Goal: Check status: Check status

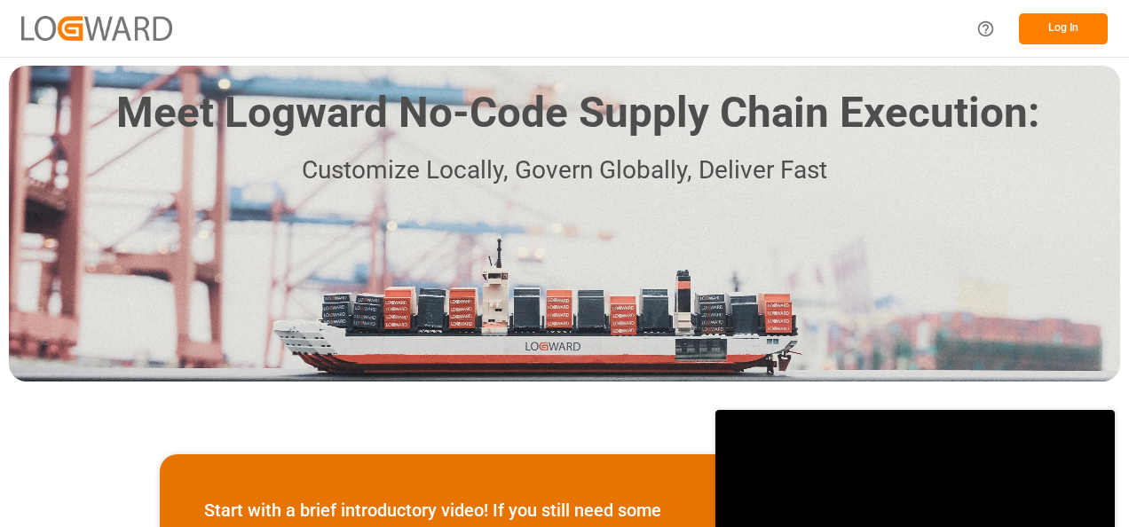
click at [1056, 28] on button "Log In" at bounding box center [1063, 28] width 89 height 31
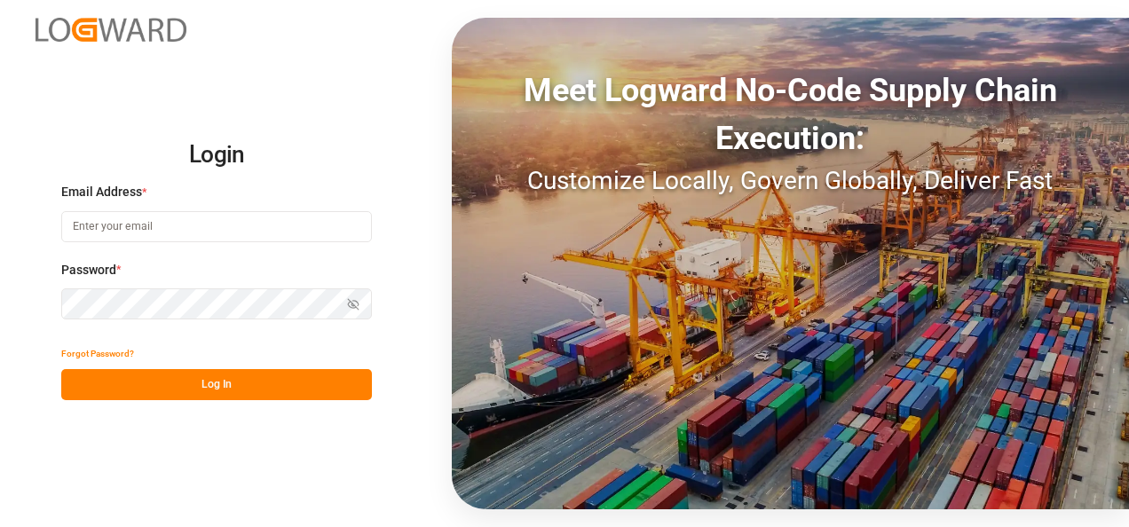
click at [94, 226] on input at bounding box center [216, 226] width 311 height 31
type input "sylvia.danello@jamindustries.com"
click at [356, 305] on icon "button" at bounding box center [353, 304] width 12 height 12
click at [243, 378] on button "Log In" at bounding box center [216, 384] width 311 height 31
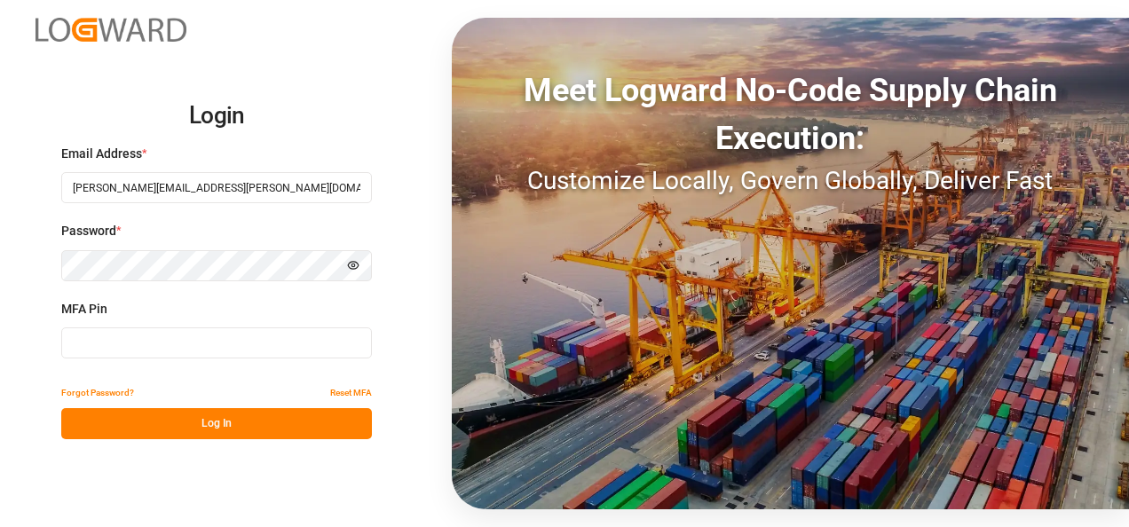
click at [122, 343] on input at bounding box center [216, 343] width 311 height 31
type input "0"
type input "914398"
click at [205, 422] on button "Log In" at bounding box center [216, 423] width 311 height 31
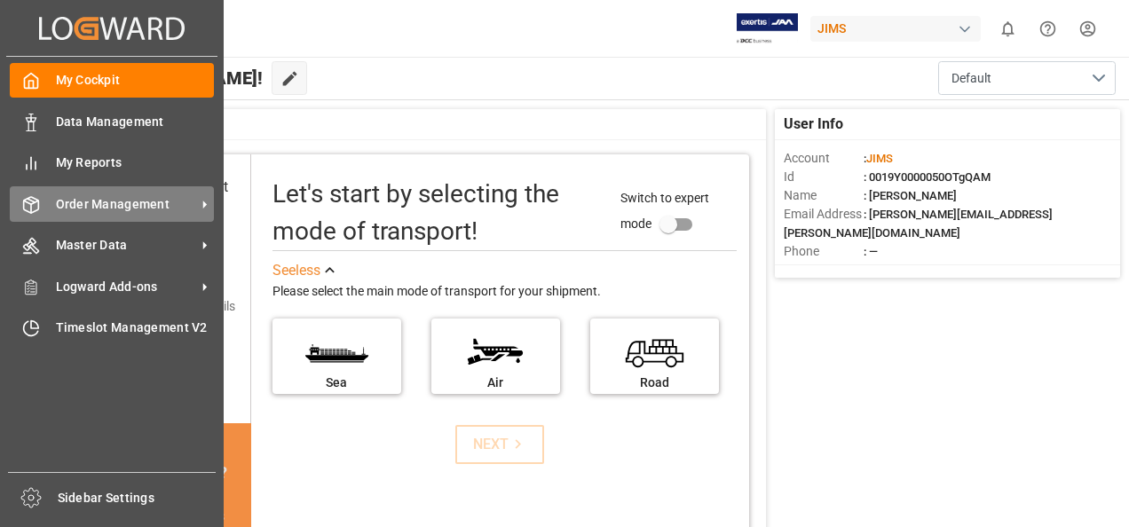
click at [203, 204] on icon at bounding box center [205, 205] width 4 height 8
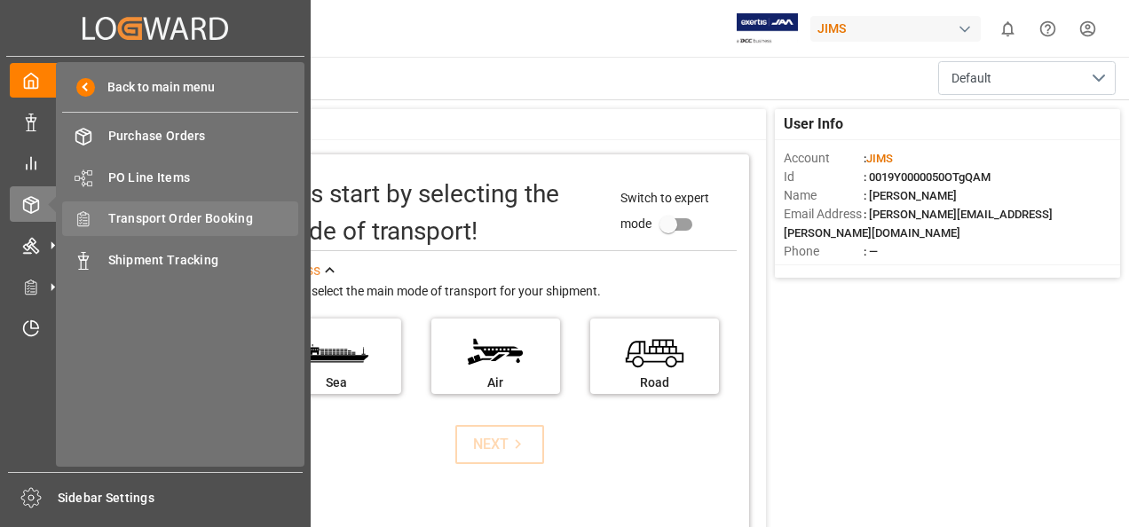
click at [167, 213] on span "Transport Order Booking" at bounding box center [203, 218] width 191 height 19
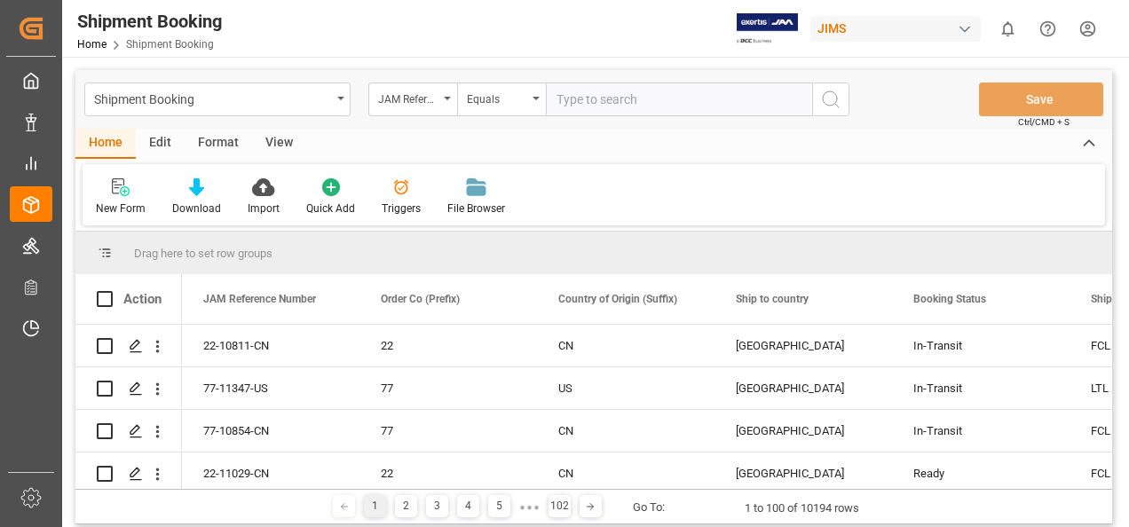
click at [604, 99] on input "text" at bounding box center [679, 100] width 266 height 34
paste input "77-11316-CA"
type input "77-11316-CA"
click at [824, 105] on icon "search button" at bounding box center [830, 99] width 21 height 21
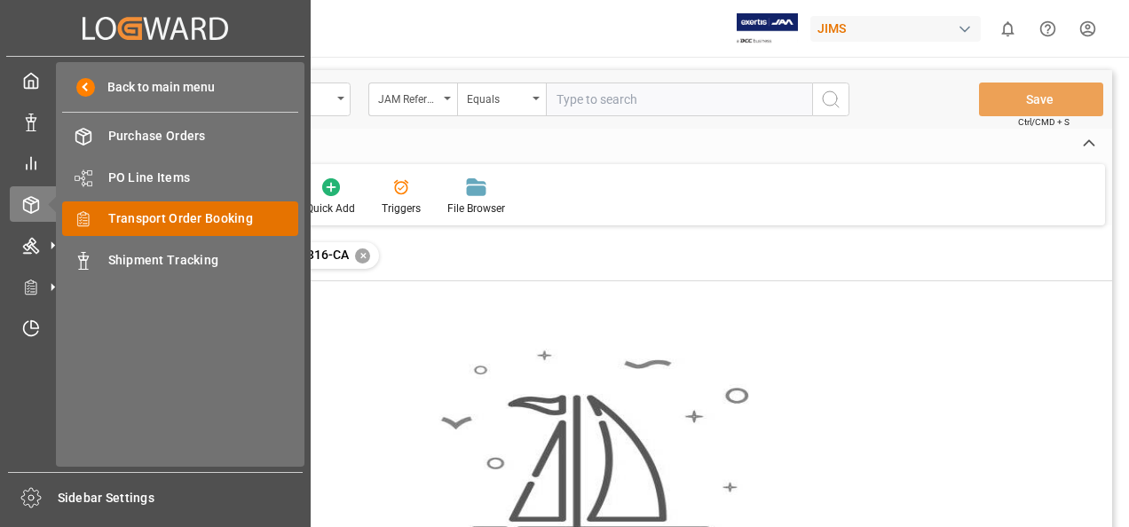
click at [201, 215] on span "Transport Order Booking" at bounding box center [203, 218] width 191 height 19
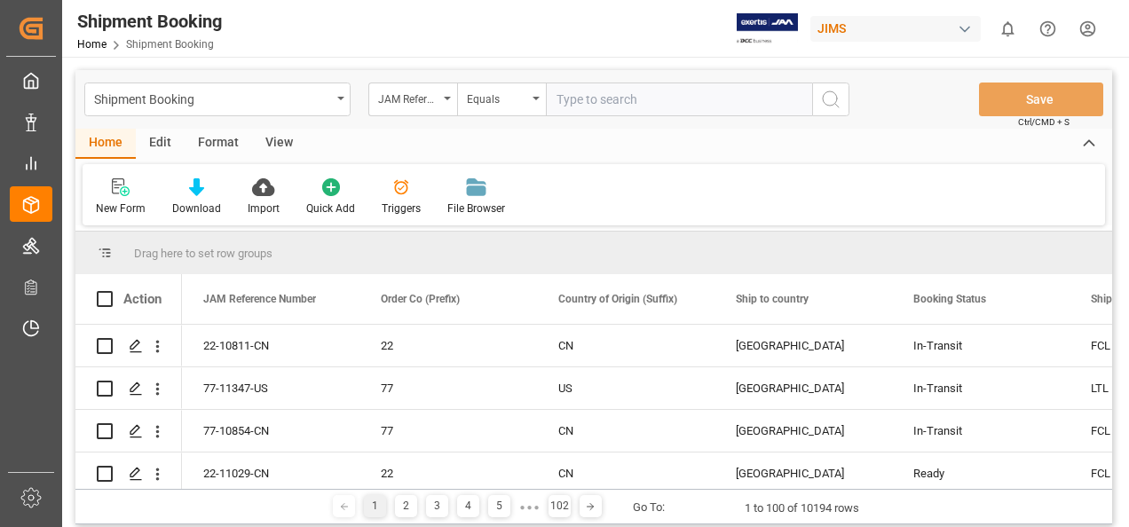
click at [571, 97] on input "text" at bounding box center [679, 100] width 266 height 34
paste input "77-11316-CA"
type input "77-11316-CA"
click at [832, 100] on icon "search button" at bounding box center [830, 99] width 21 height 21
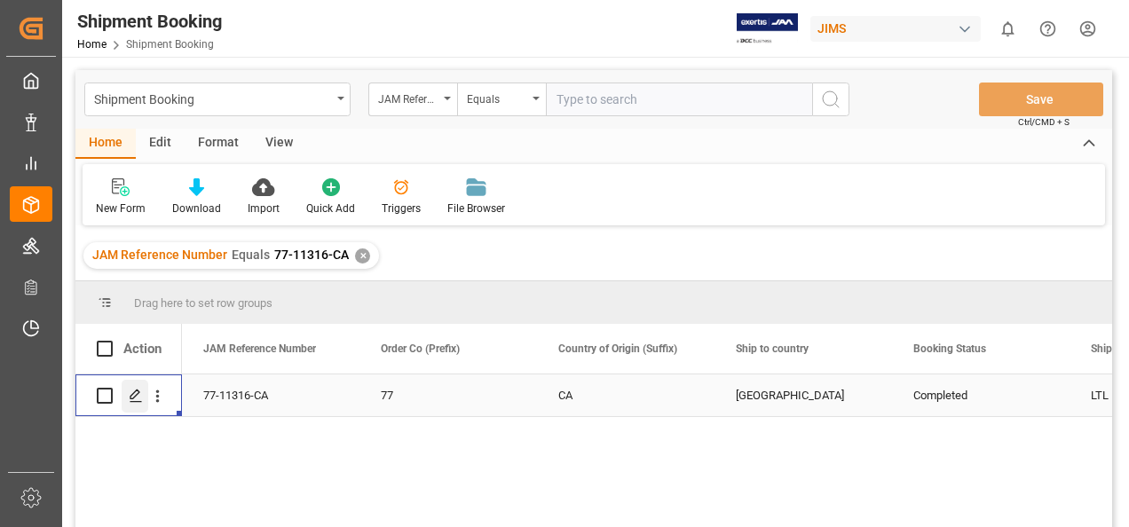
click at [135, 397] on polygon "Press SPACE to select this row." at bounding box center [134, 395] width 9 height 9
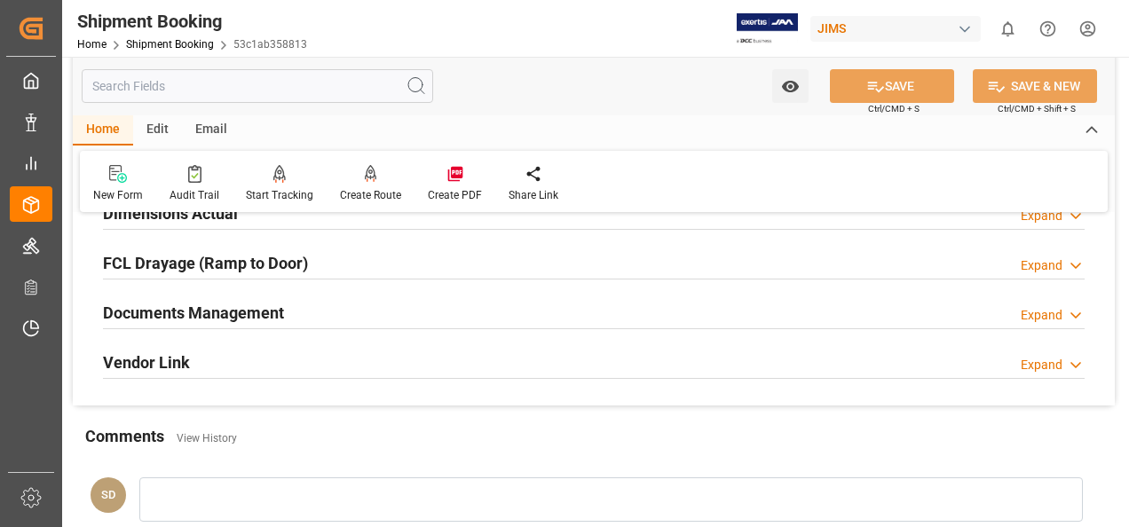
scroll to position [444, 0]
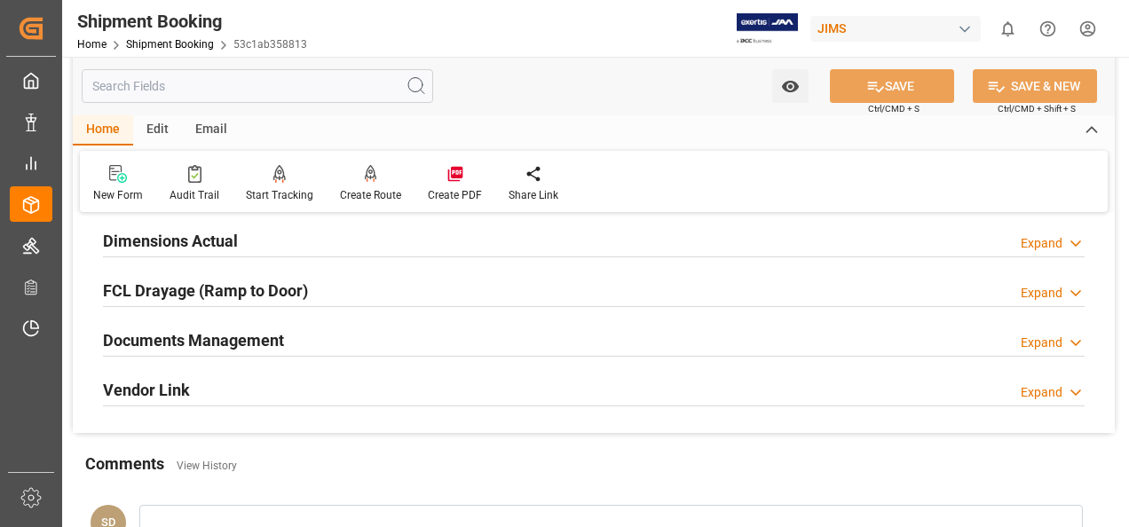
click at [236, 344] on h2 "Documents Management" at bounding box center [193, 340] width 181 height 24
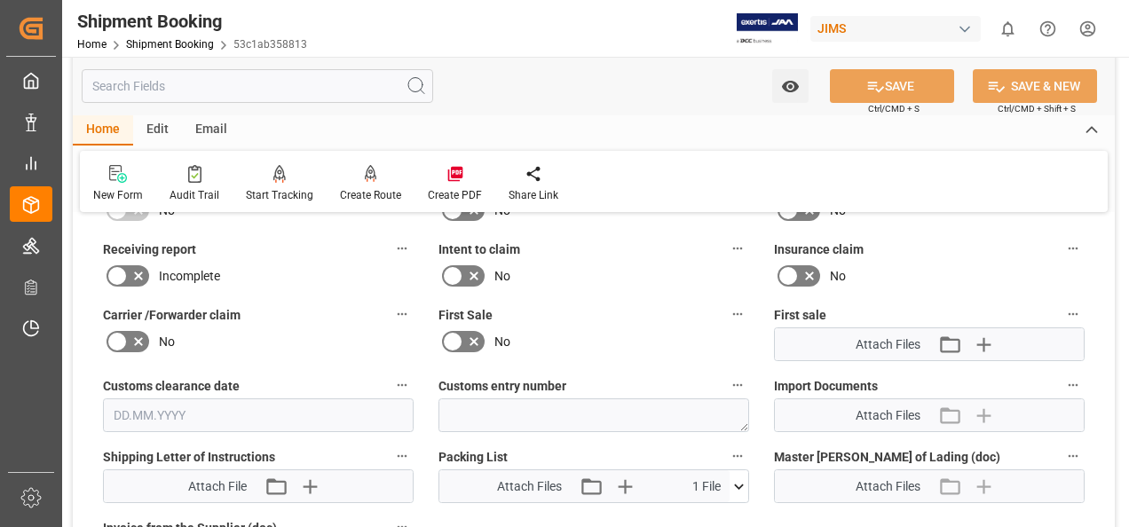
scroll to position [888, 0]
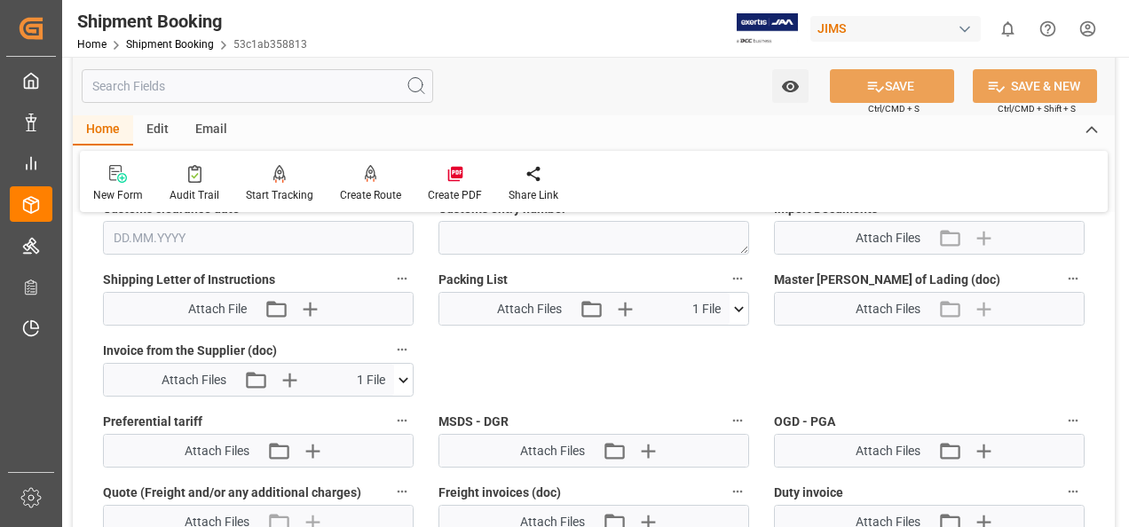
click at [404, 378] on icon at bounding box center [404, 379] width 10 height 5
click at [350, 410] on icon at bounding box center [357, 413] width 14 height 14
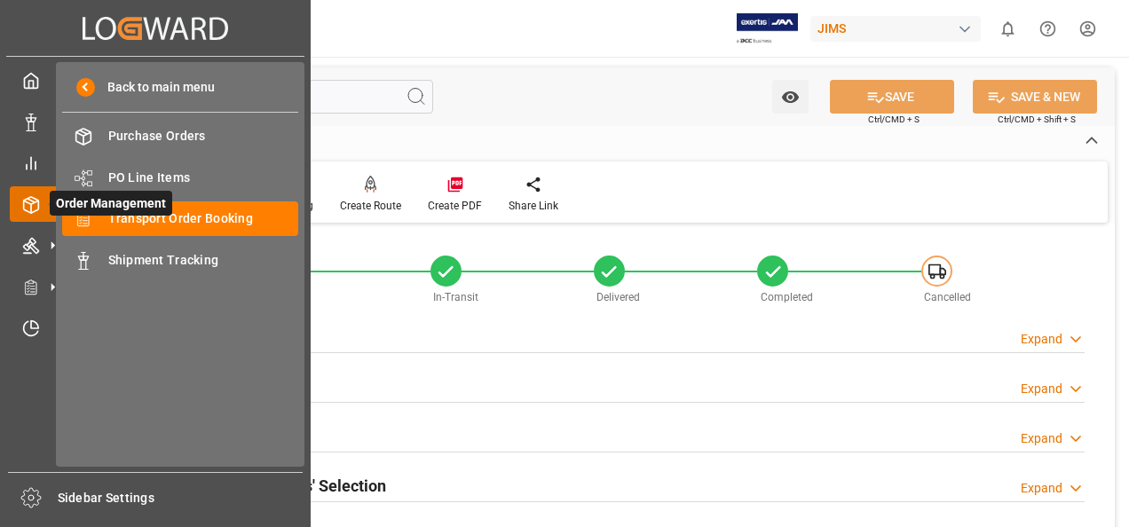
drag, startPoint x: 154, startPoint y: 215, endPoint x: 164, endPoint y: 215, distance: 10.7
click at [164, 215] on span "Order Management" at bounding box center [111, 203] width 122 height 25
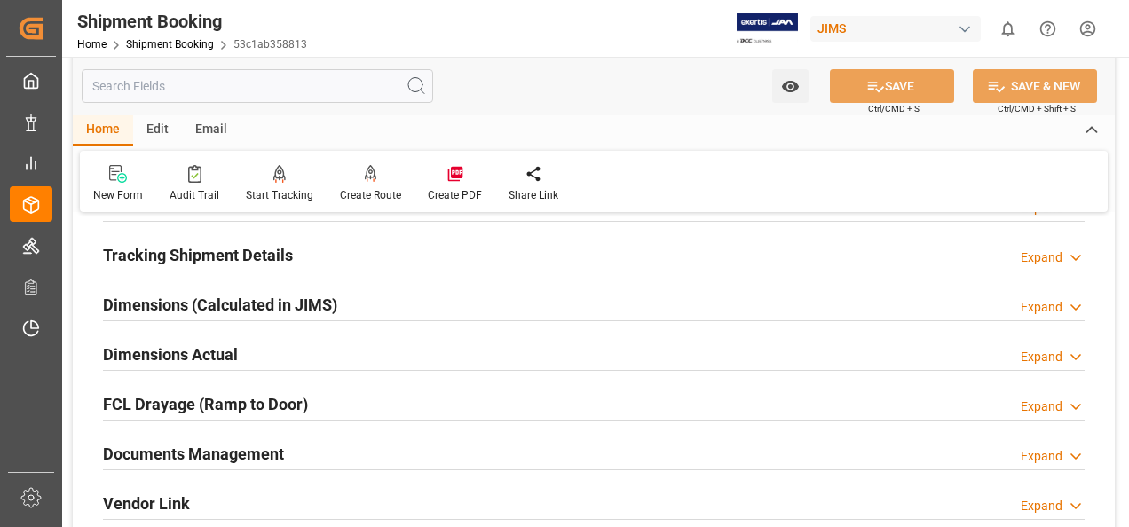
scroll to position [355, 0]
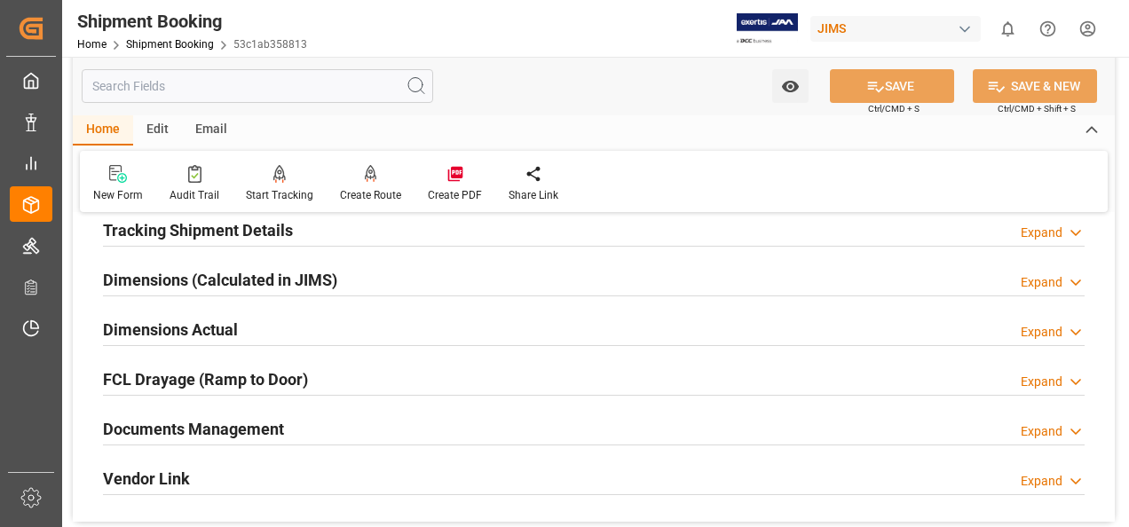
drag, startPoint x: 245, startPoint y: 430, endPoint x: 379, endPoint y: 421, distance: 134.3
click at [246, 430] on h2 "Documents Management" at bounding box center [193, 429] width 181 height 24
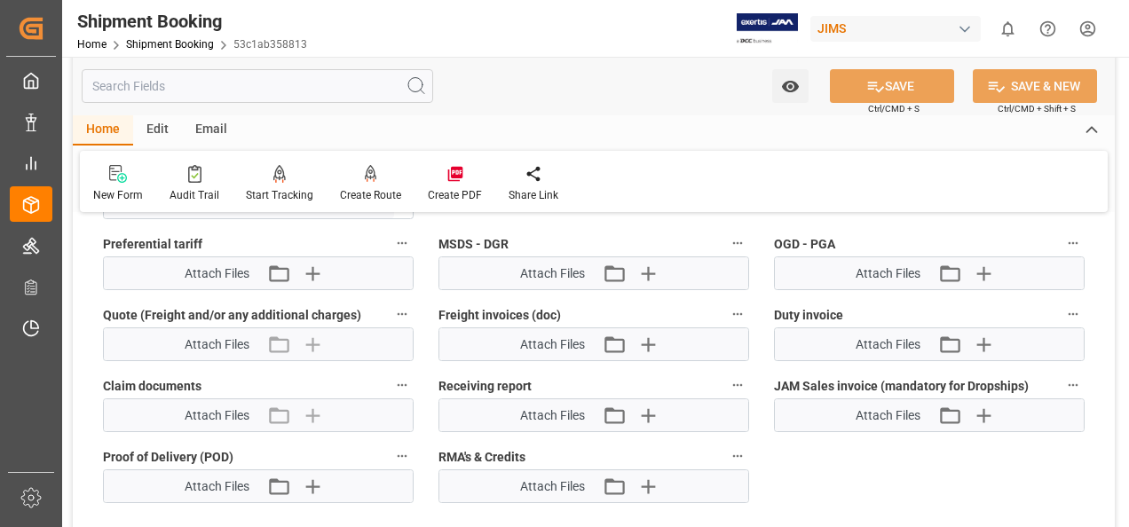
scroll to position [976, 0]
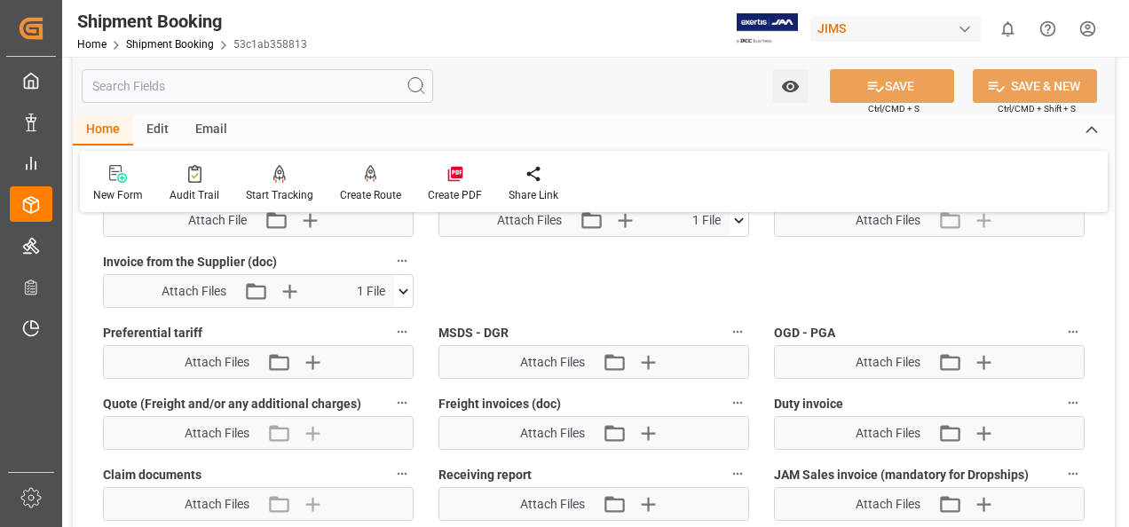
click at [405, 284] on icon at bounding box center [403, 291] width 19 height 19
click at [351, 325] on icon at bounding box center [356, 324] width 19 height 19
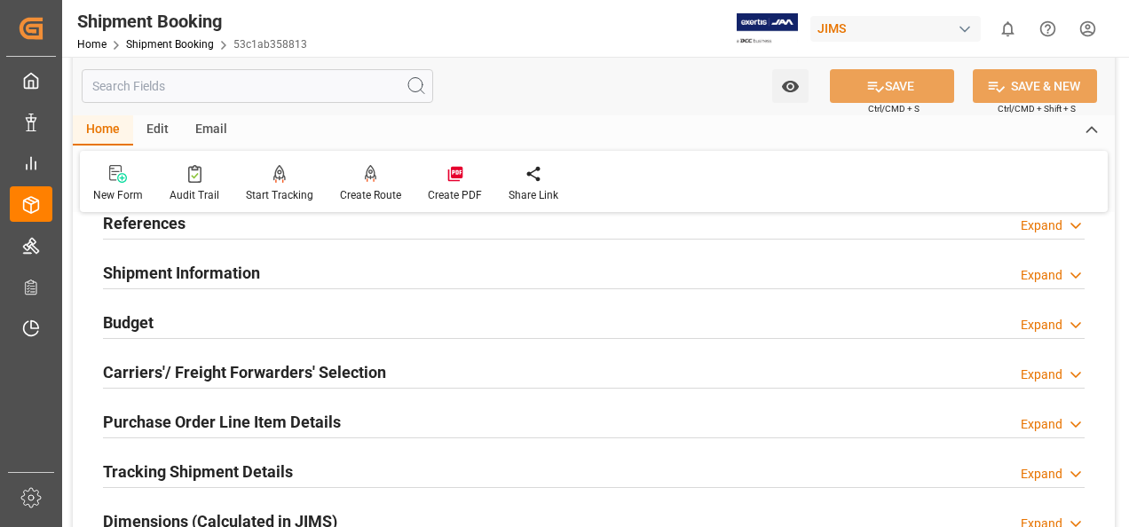
scroll to position [0, 0]
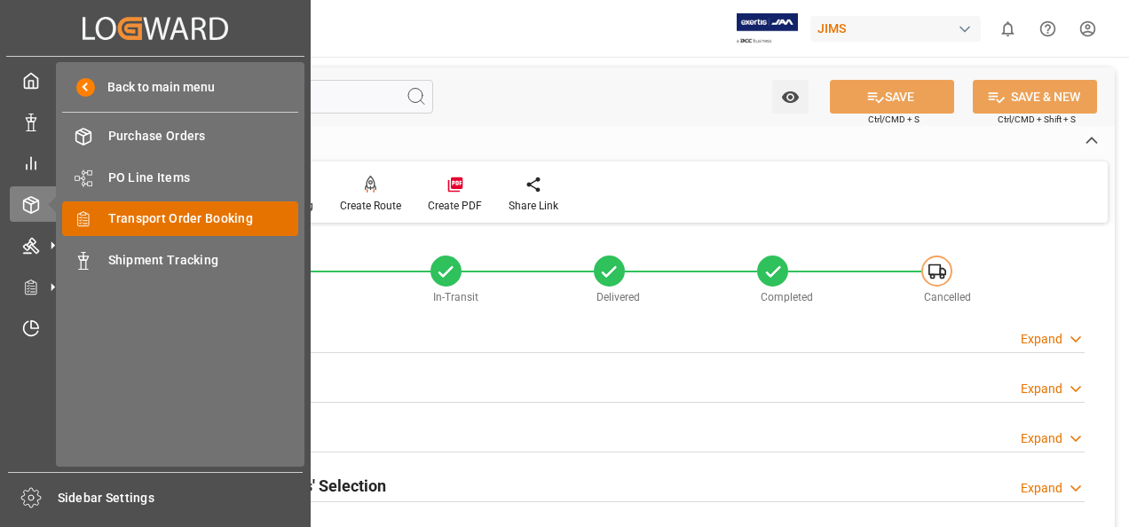
click at [209, 215] on span "Transport Order Booking" at bounding box center [203, 218] width 191 height 19
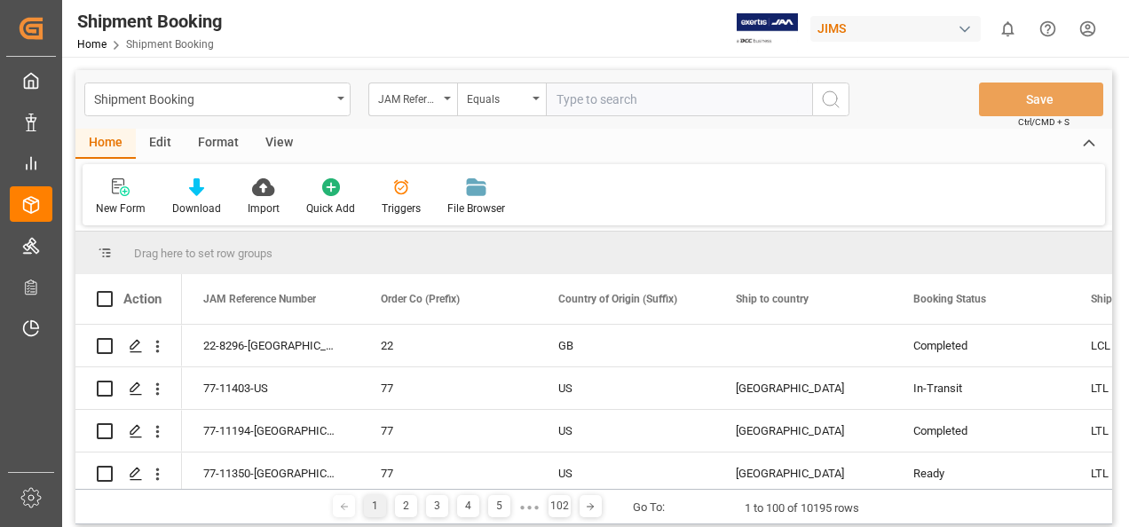
click at [604, 107] on input "text" at bounding box center [679, 100] width 266 height 34
paste input "77-10483-BE"
type input "77-10483-BE"
click at [825, 101] on icon "search button" at bounding box center [830, 99] width 21 height 21
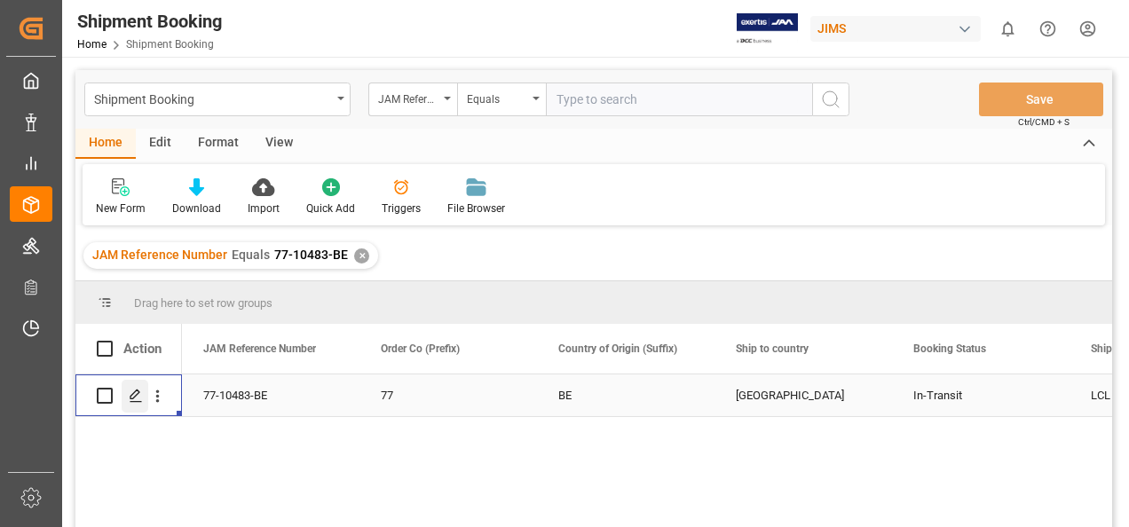
click at [135, 400] on icon "Press SPACE to select this row." at bounding box center [136, 396] width 14 height 14
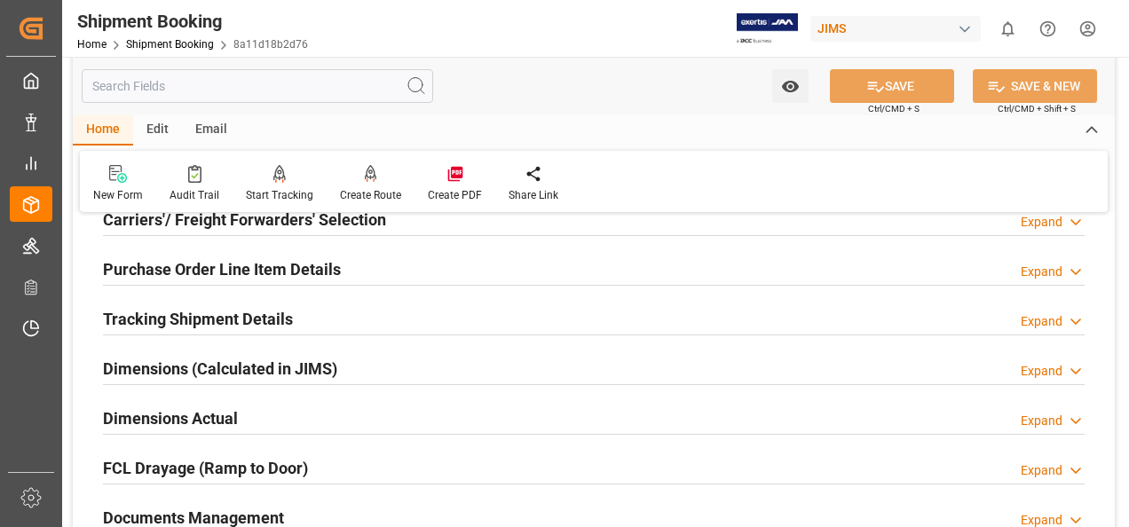
scroll to position [355, 0]
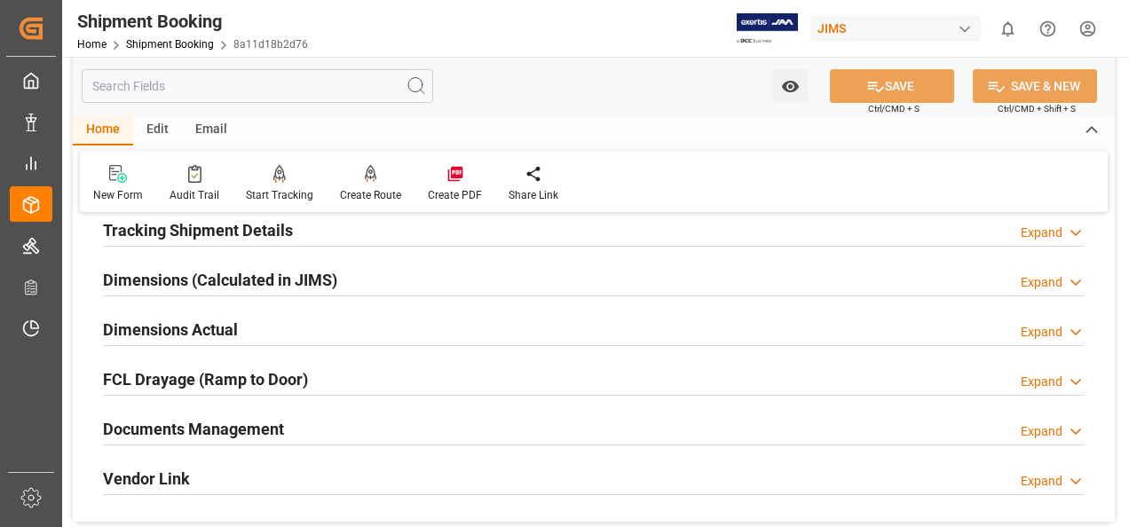
drag, startPoint x: 239, startPoint y: 422, endPoint x: 275, endPoint y: 423, distance: 36.4
click at [240, 423] on h2 "Documents Management" at bounding box center [193, 429] width 181 height 24
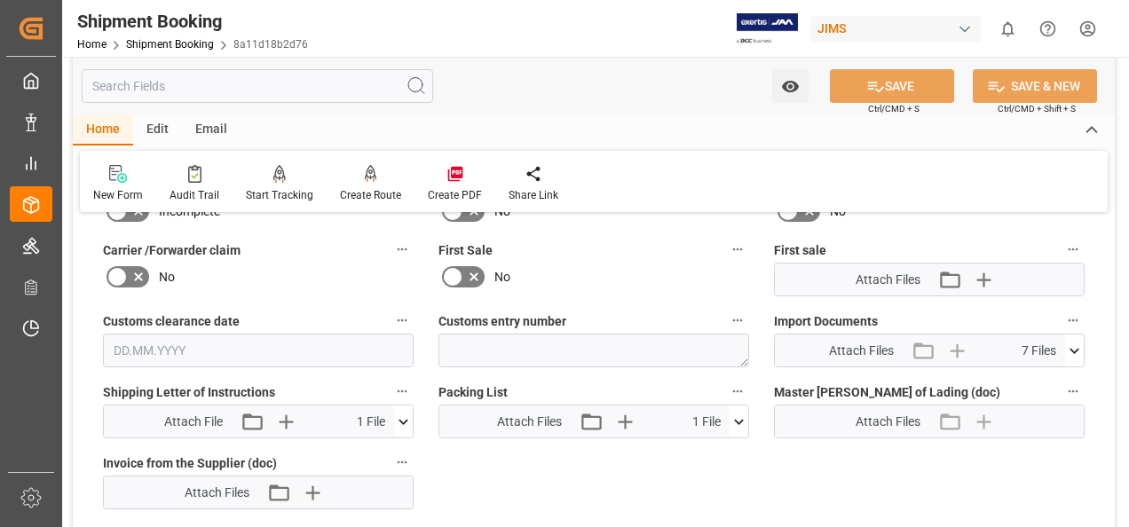
scroll to position [799, 0]
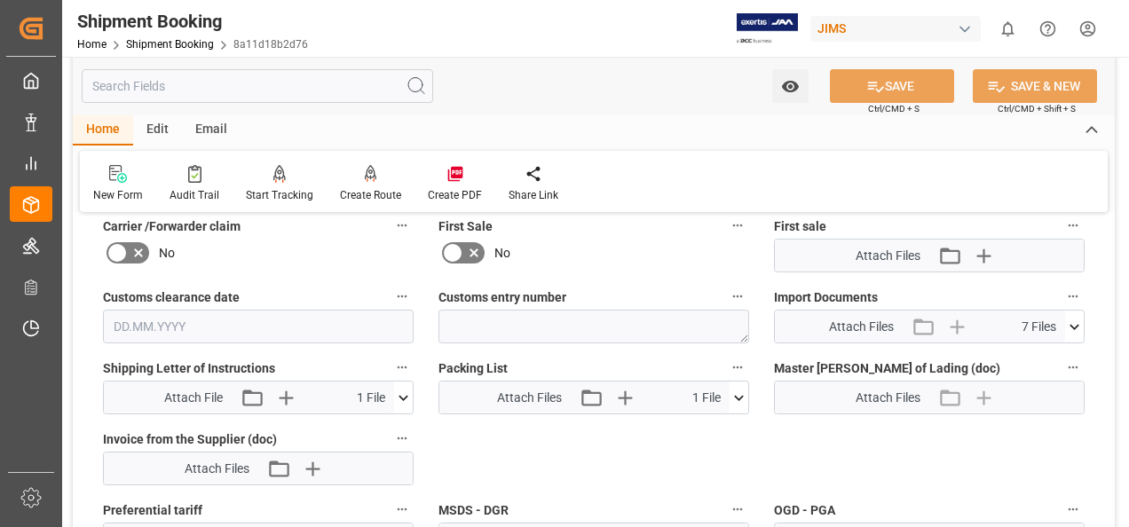
click at [1082, 320] on icon at bounding box center [1074, 327] width 19 height 19
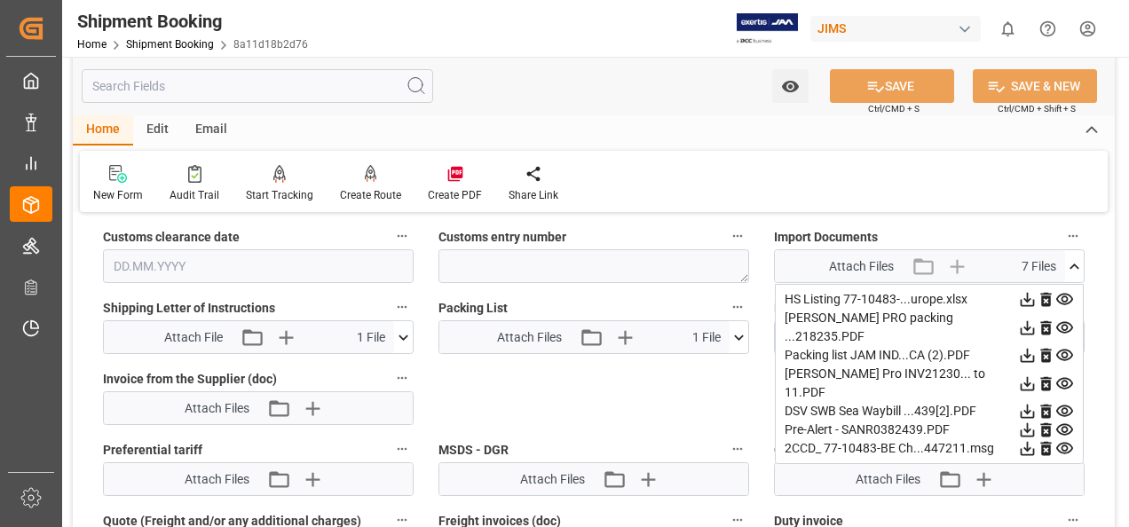
scroll to position [888, 0]
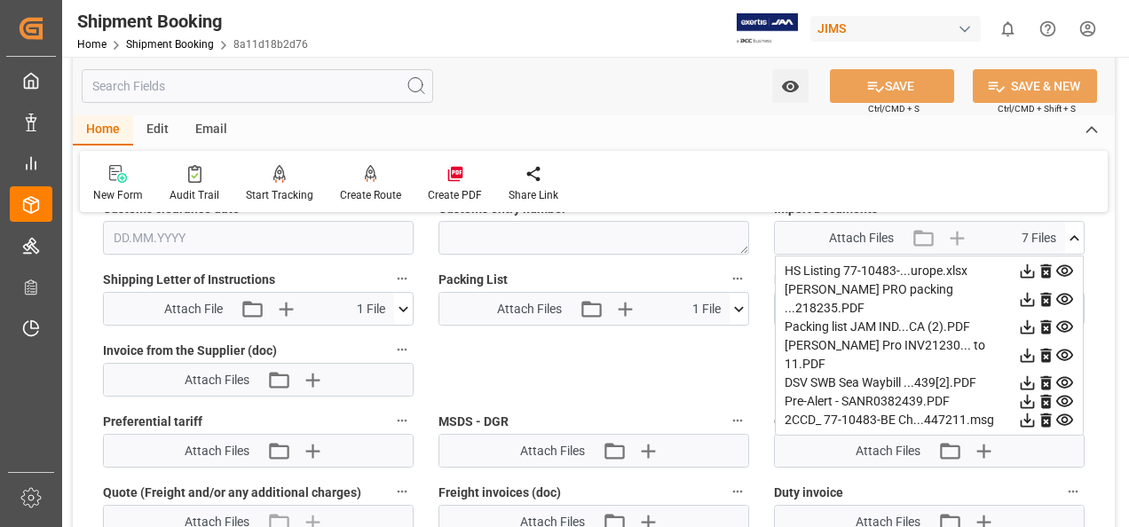
click at [1026, 414] on icon at bounding box center [1028, 421] width 14 height 14
